Goal: Task Accomplishment & Management: Use online tool/utility

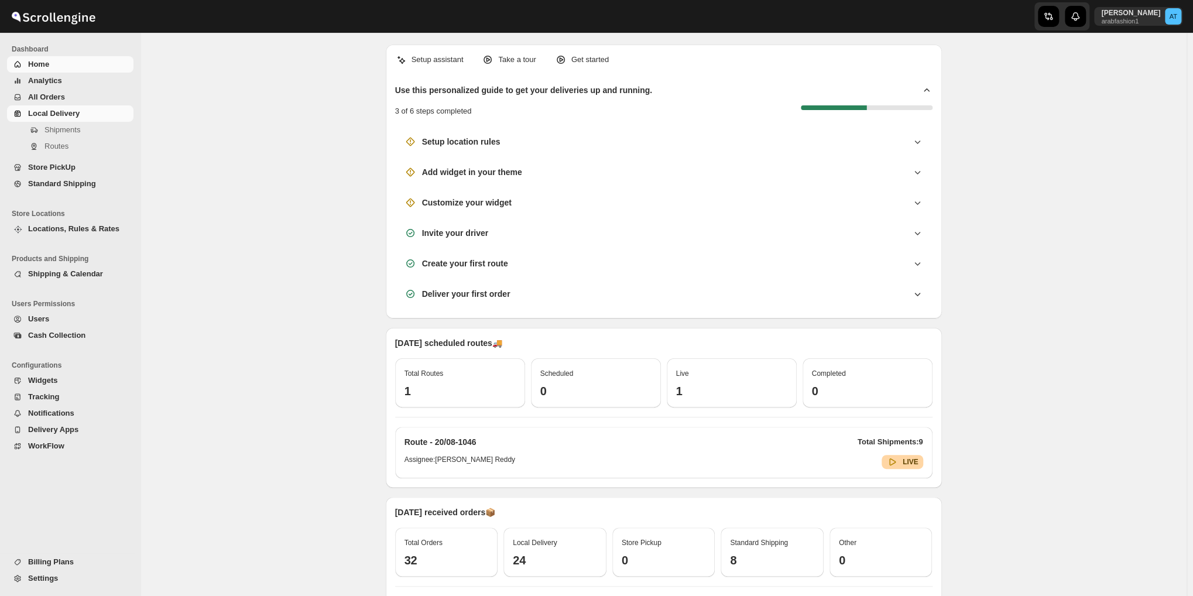
click at [48, 125] on span "Shipments" at bounding box center [62, 129] width 36 height 9
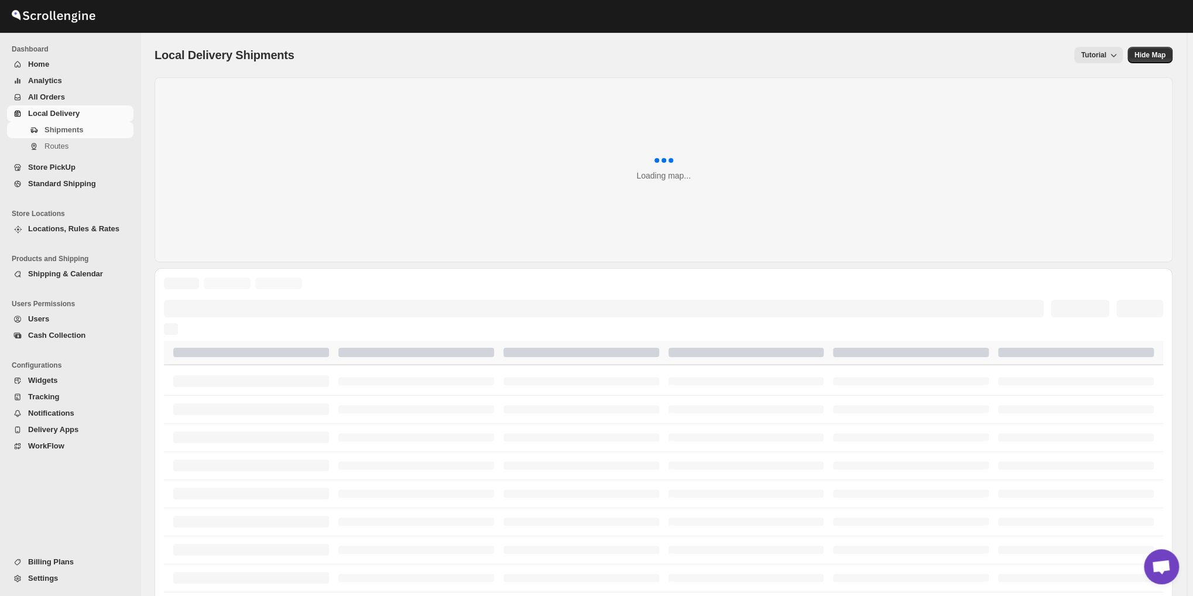
scroll to position [513, 0]
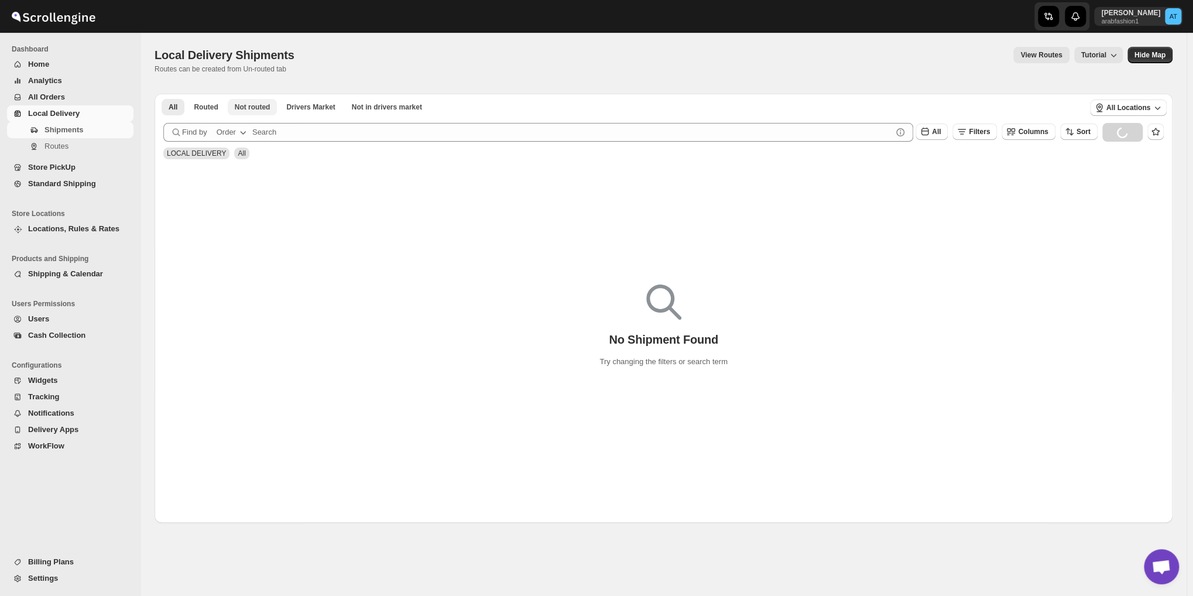
click at [250, 111] on span "Not routed" at bounding box center [253, 106] width 36 height 9
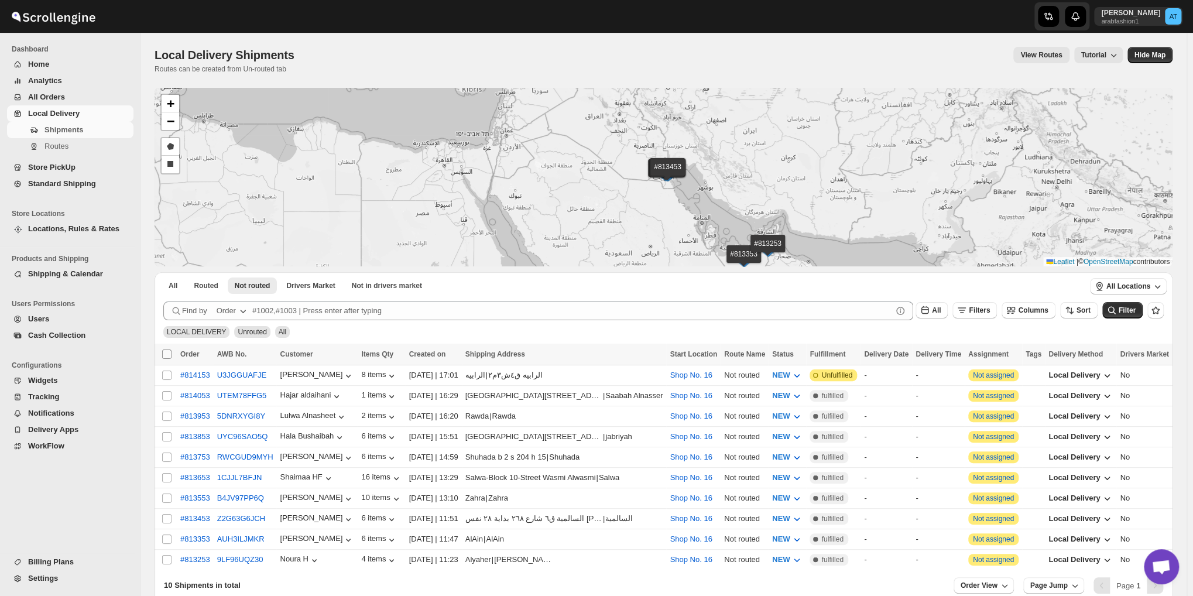
click at [164, 350] on input "Select all shipments" at bounding box center [166, 353] width 9 height 9
checkbox input "true"
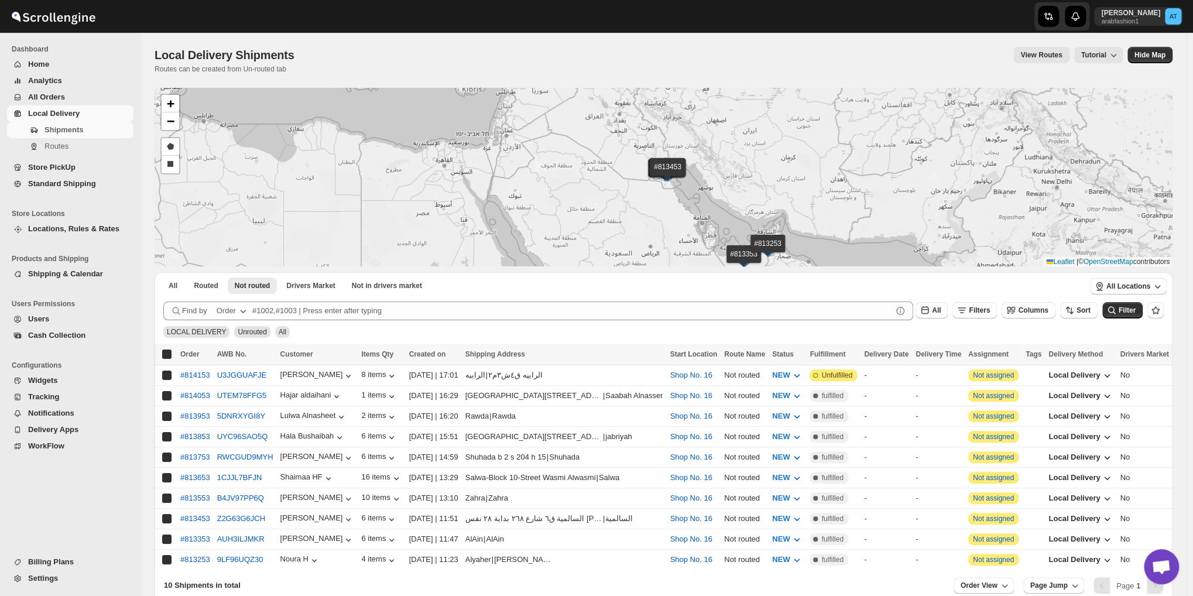
checkbox input "true"
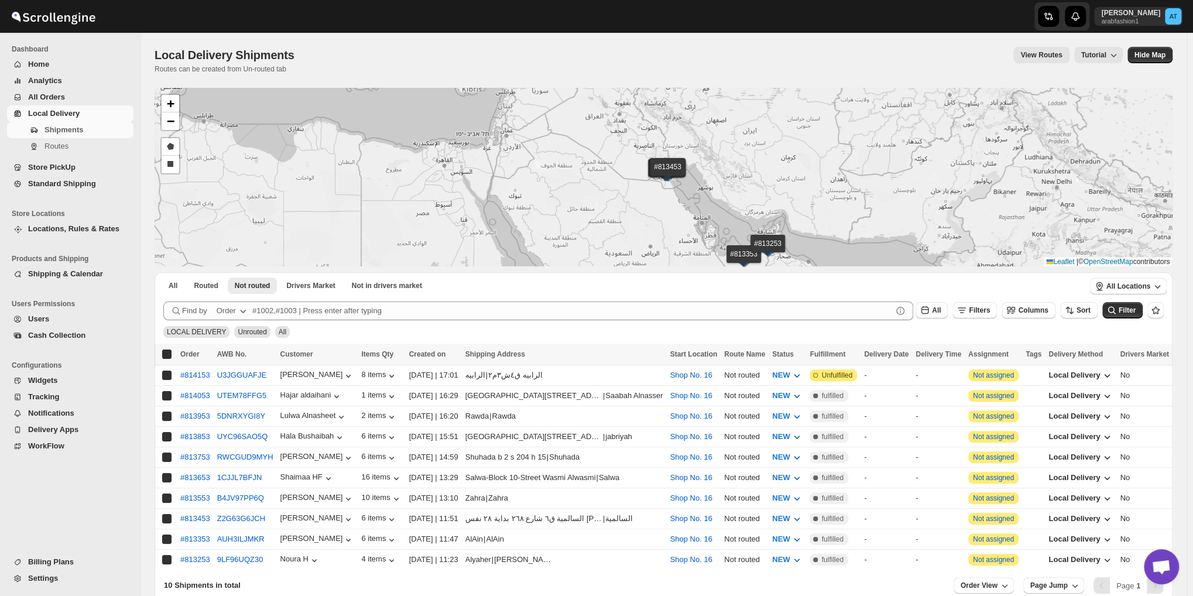
checkbox input "true"
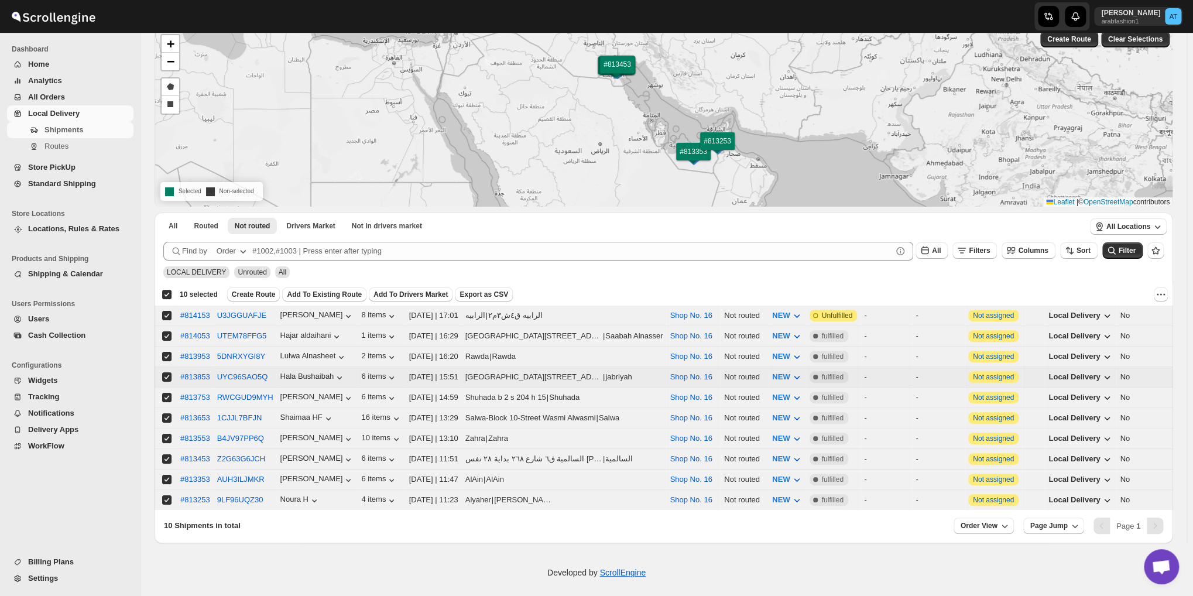
scroll to position [62, 0]
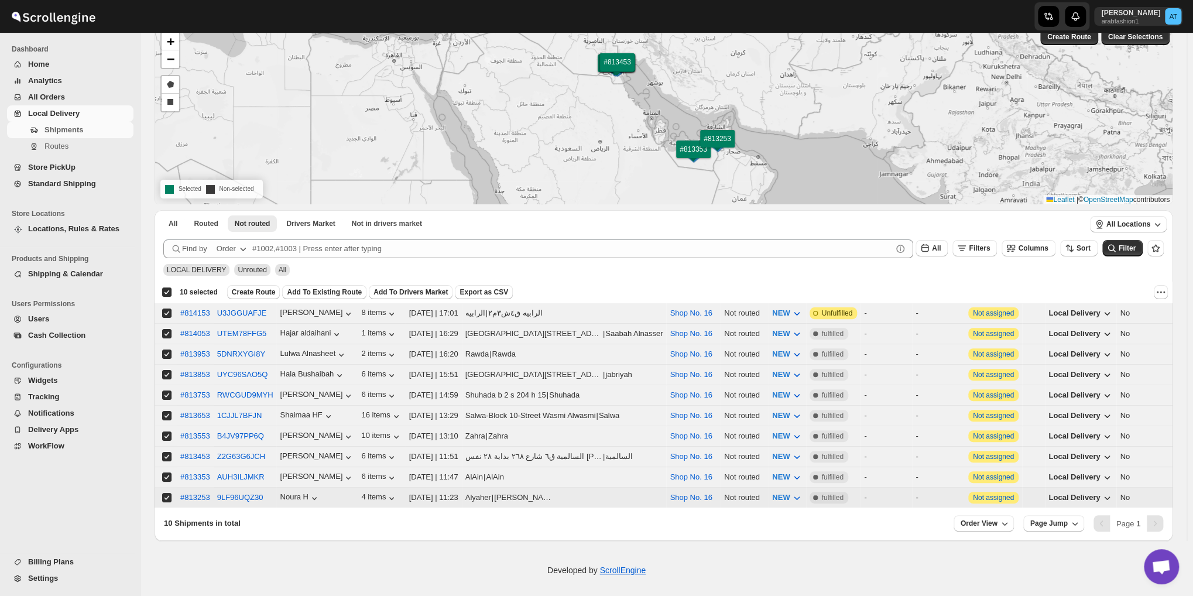
click at [167, 493] on input "Select shipment" at bounding box center [166, 497] width 9 height 9
checkbox input "false"
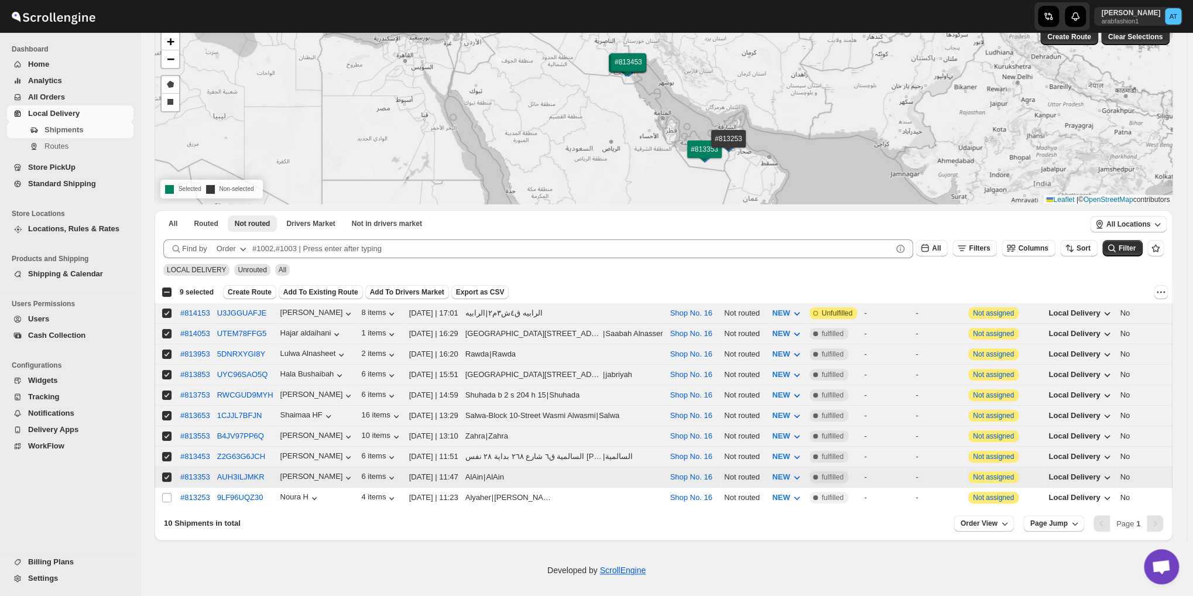
click at [166, 472] on input "Select shipment" at bounding box center [166, 476] width 9 height 9
checkbox input "false"
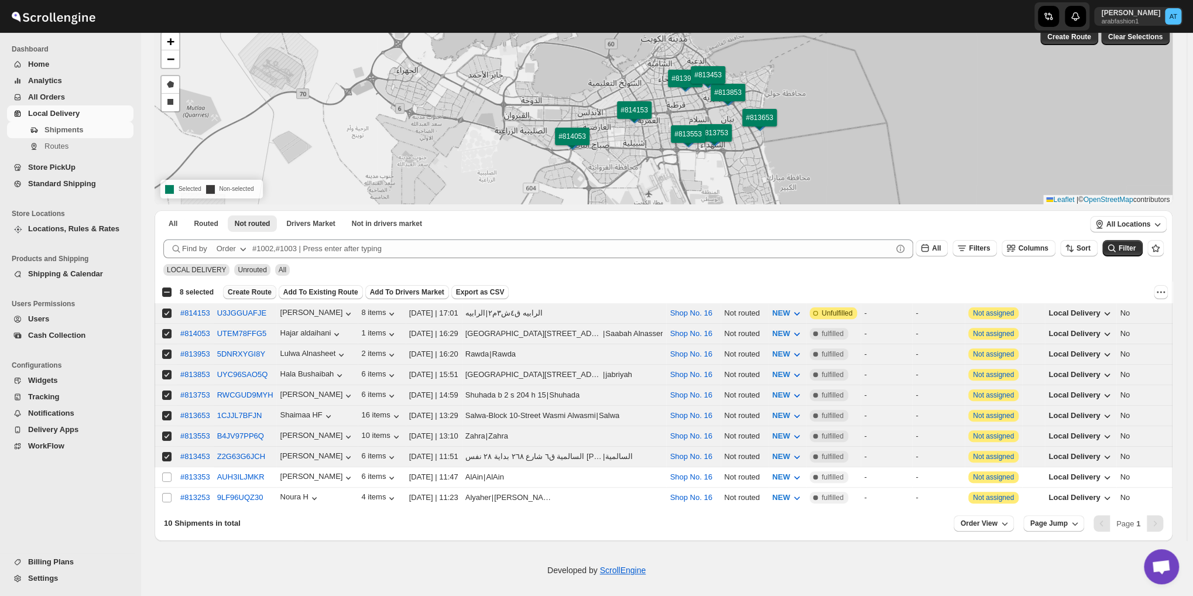
click at [257, 290] on span "Create Route" at bounding box center [250, 291] width 44 height 9
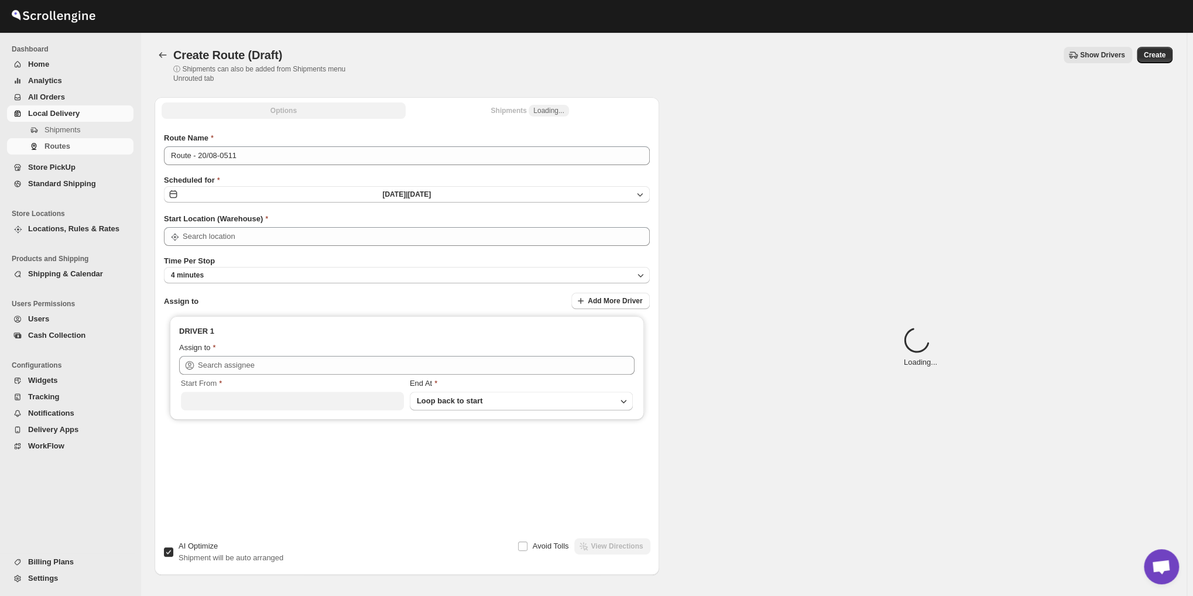
type input "Shop No. 16"
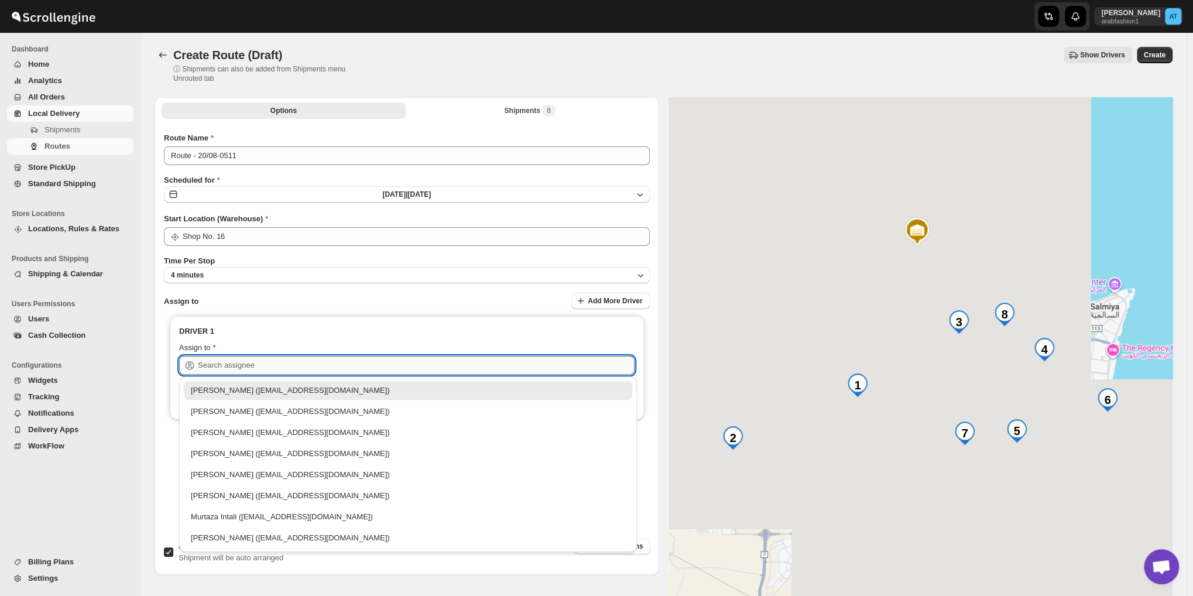
click at [240, 365] on input "text" at bounding box center [416, 365] width 437 height 19
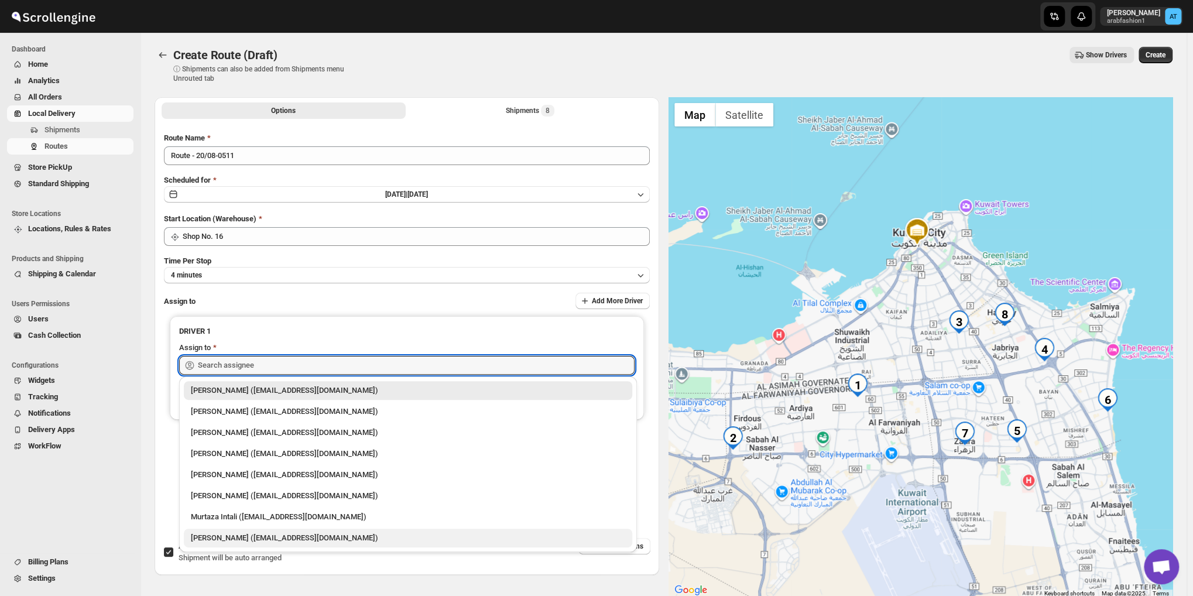
click at [232, 546] on div "[PERSON_NAME] ([EMAIL_ADDRESS][DOMAIN_NAME])" at bounding box center [408, 537] width 448 height 19
type input "[PERSON_NAME] ([EMAIL_ADDRESS][DOMAIN_NAME])"
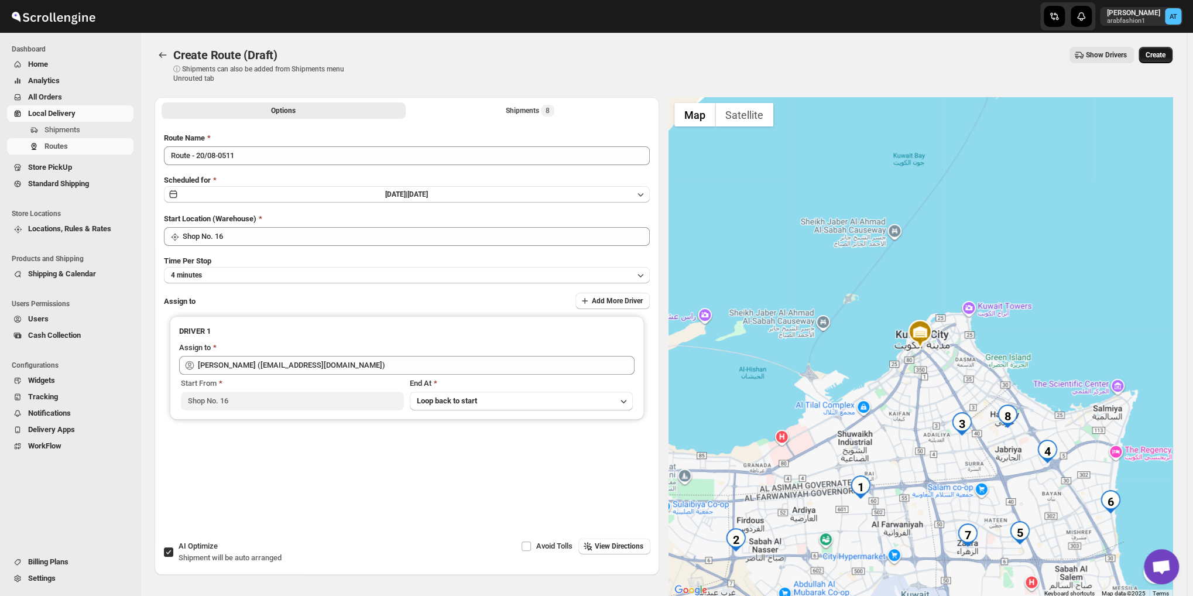
click at [1165, 54] on span "Create" at bounding box center [1155, 54] width 20 height 9
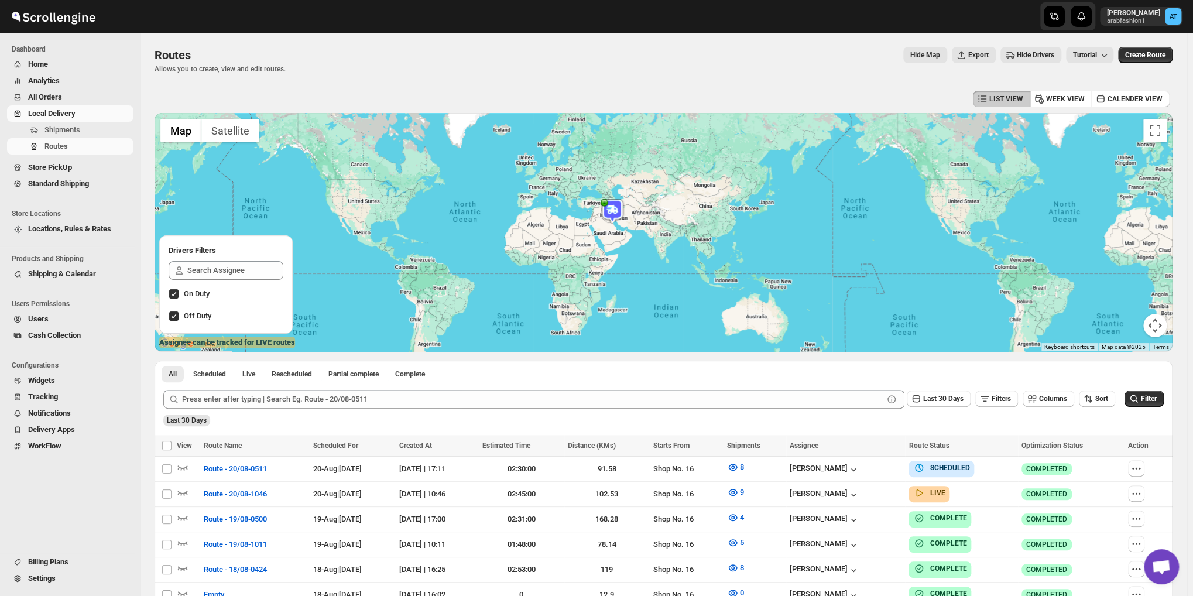
scroll to position [293, 0]
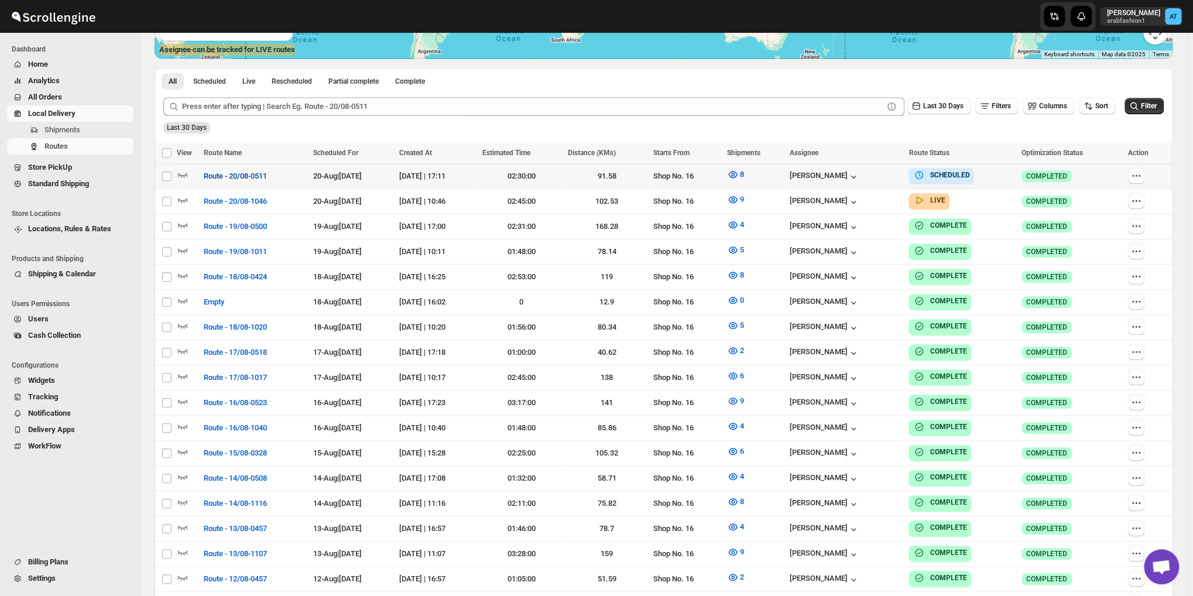
click at [226, 173] on span "Route - 20/08-0511" at bounding box center [235, 176] width 63 height 12
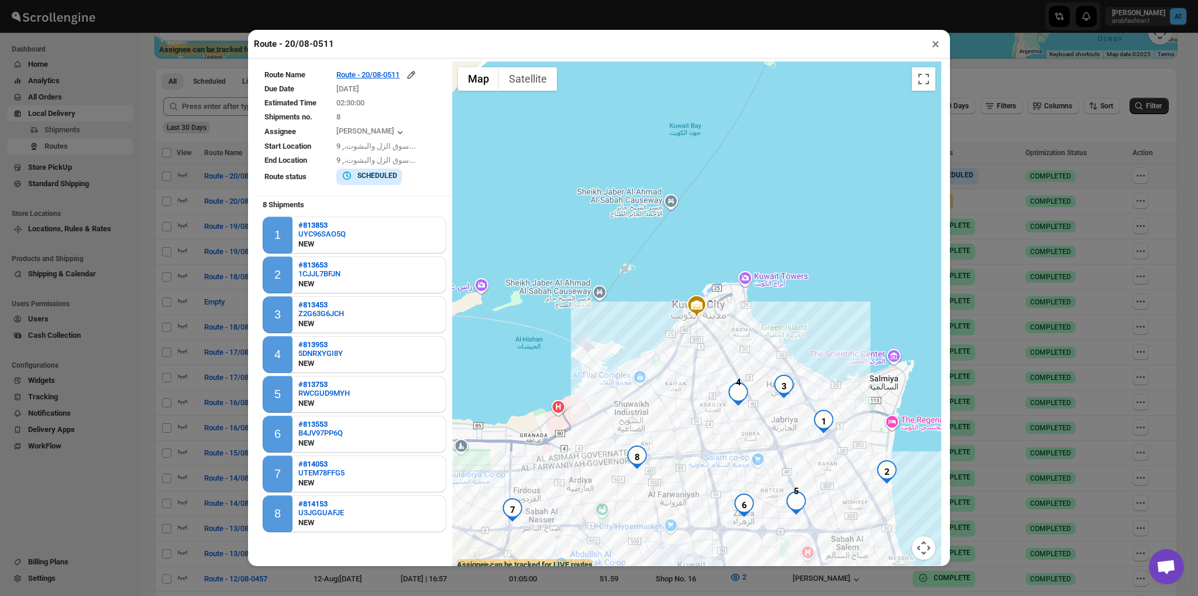
click at [930, 46] on button "×" at bounding box center [936, 44] width 17 height 16
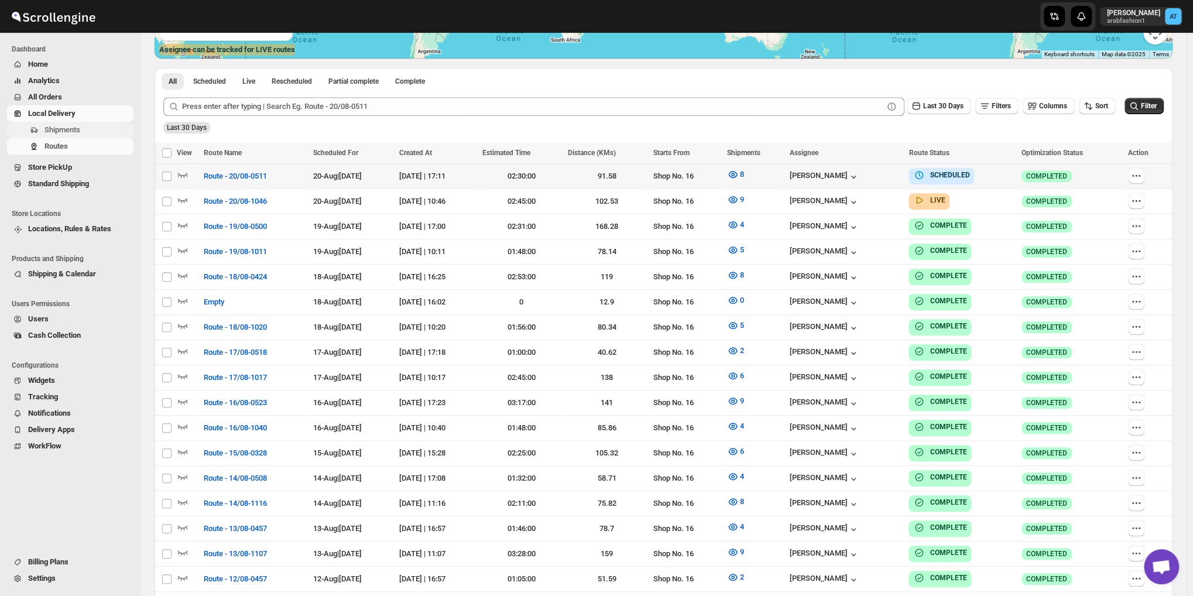
click at [48, 125] on span "Shipments" at bounding box center [62, 129] width 36 height 9
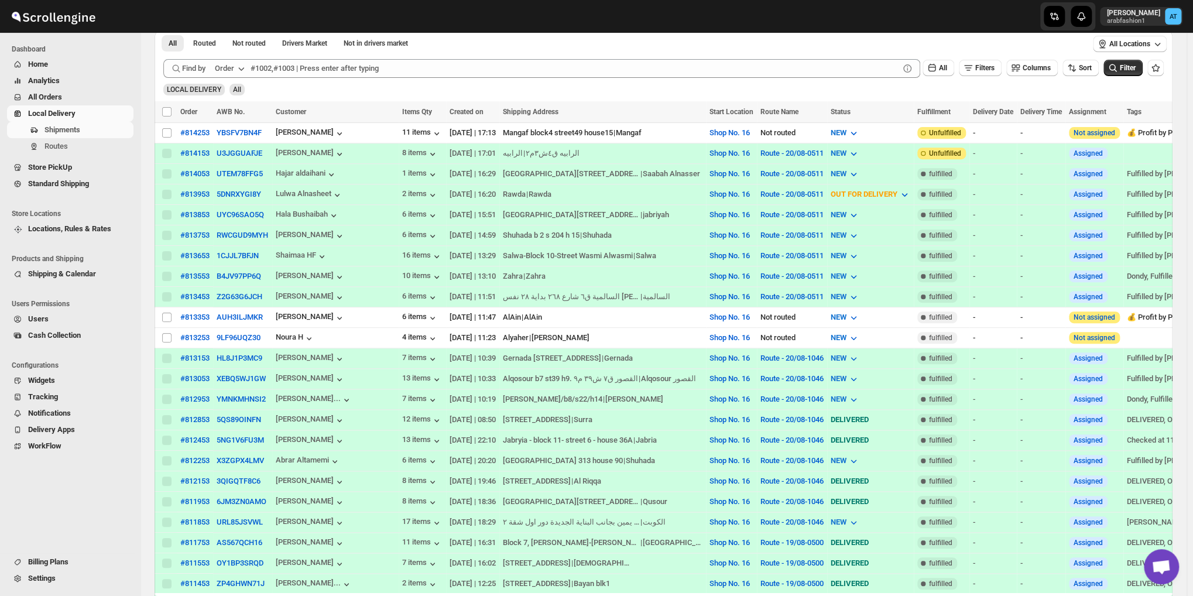
scroll to position [293, 0]
